Goal: Task Accomplishment & Management: Use online tool/utility

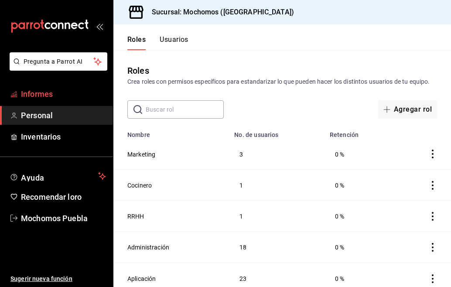
click at [66, 88] on span "Informes" at bounding box center [63, 94] width 85 height 12
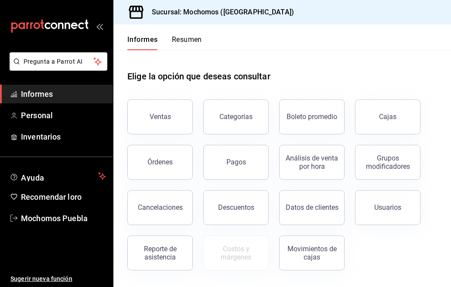
click at [192, 37] on font "Resumen" at bounding box center [187, 39] width 30 height 8
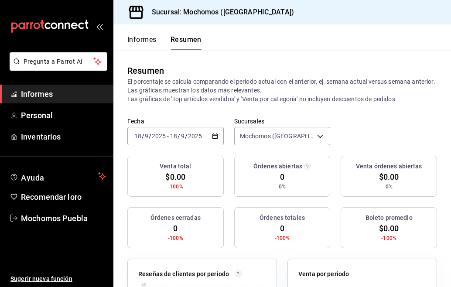
click at [212, 136] on icon "button" at bounding box center [215, 136] width 6 height 6
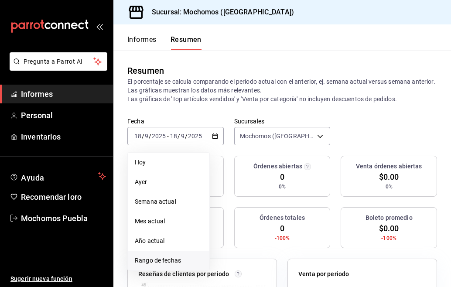
click at [174, 257] on font "Rango de fechas" at bounding box center [158, 260] width 46 height 7
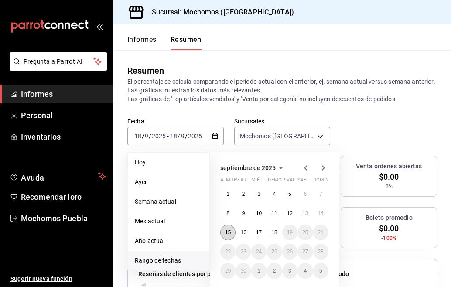
click at [227, 231] on font "15" at bounding box center [228, 232] width 6 height 6
click at [275, 234] on font "18" at bounding box center [274, 232] width 6 height 6
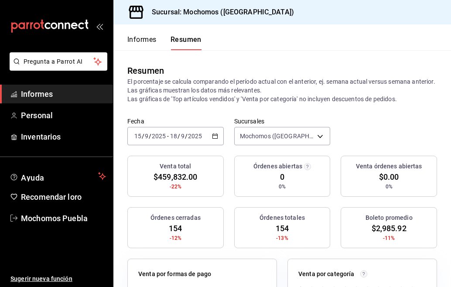
click at [140, 41] on font "Informes" at bounding box center [141, 39] width 29 height 8
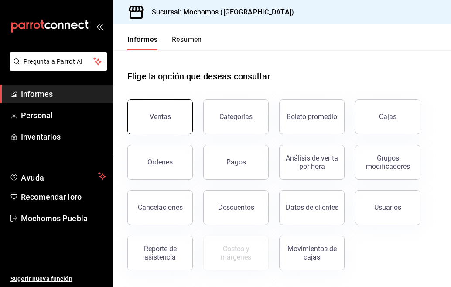
click at [159, 111] on button "Ventas" at bounding box center [159, 116] width 65 height 35
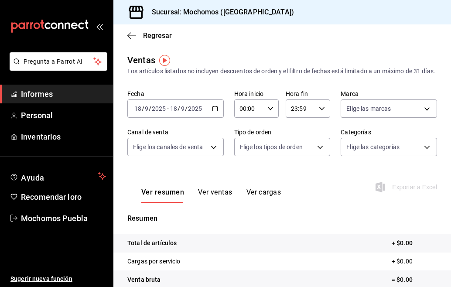
click at [212, 112] on icon "button" at bounding box center [215, 108] width 6 height 6
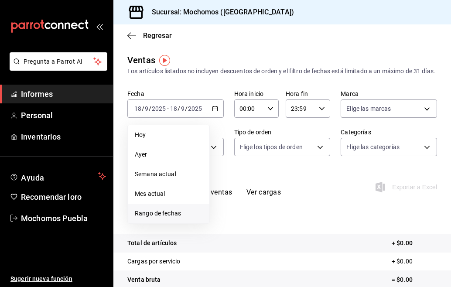
click at [167, 217] on font "Rango de fechas" at bounding box center [158, 213] width 46 height 7
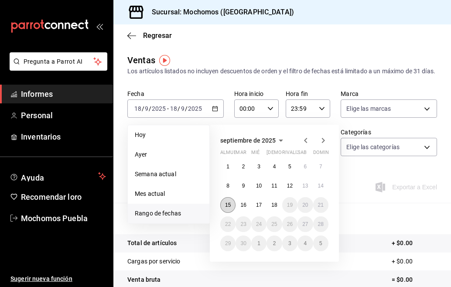
click at [225, 208] on font "15" at bounding box center [228, 205] width 6 height 6
click at [276, 213] on button "18" at bounding box center [273, 205] width 15 height 16
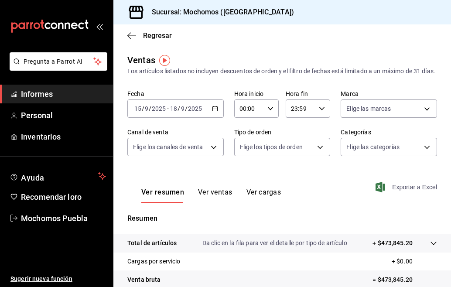
click at [400, 190] on font "Exportar a Excel" at bounding box center [414, 186] width 45 height 7
